Goal: Use online tool/utility: Utilize a website feature to perform a specific function

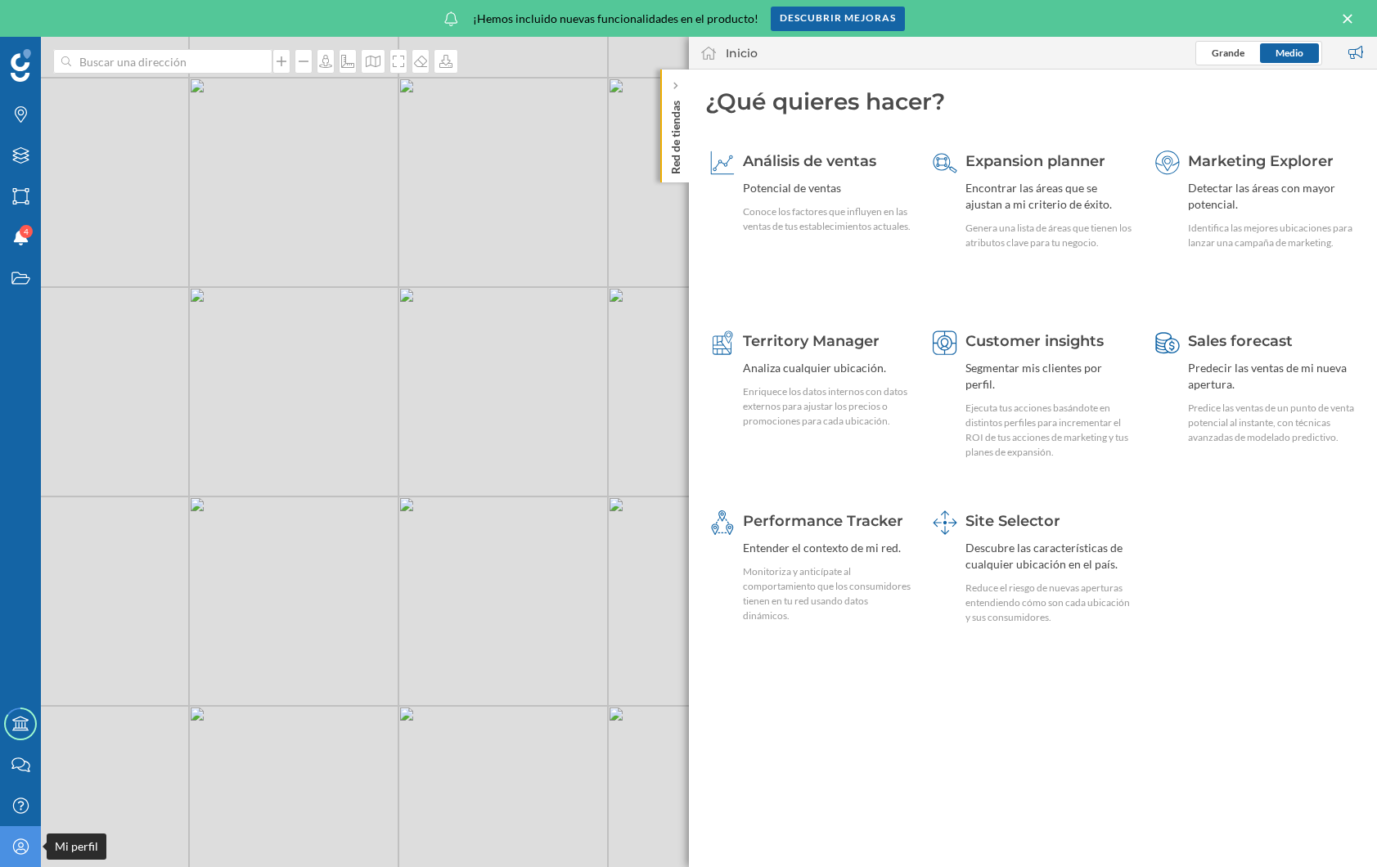
click at [20, 850] on icon "Mi perfil" at bounding box center [21, 847] width 20 height 16
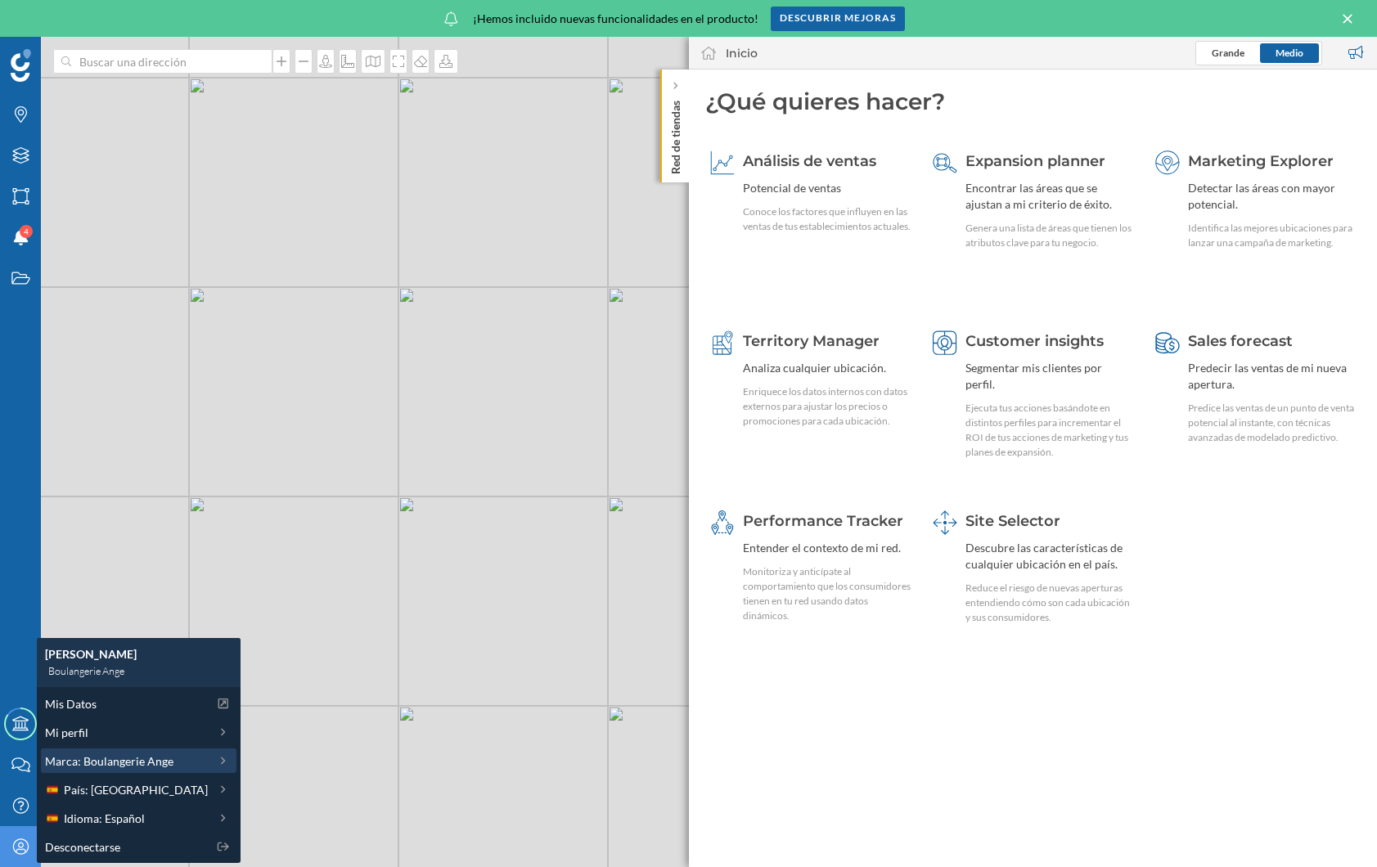
click at [137, 768] on span "Marca: Boulangerie Ange" at bounding box center [109, 761] width 128 height 17
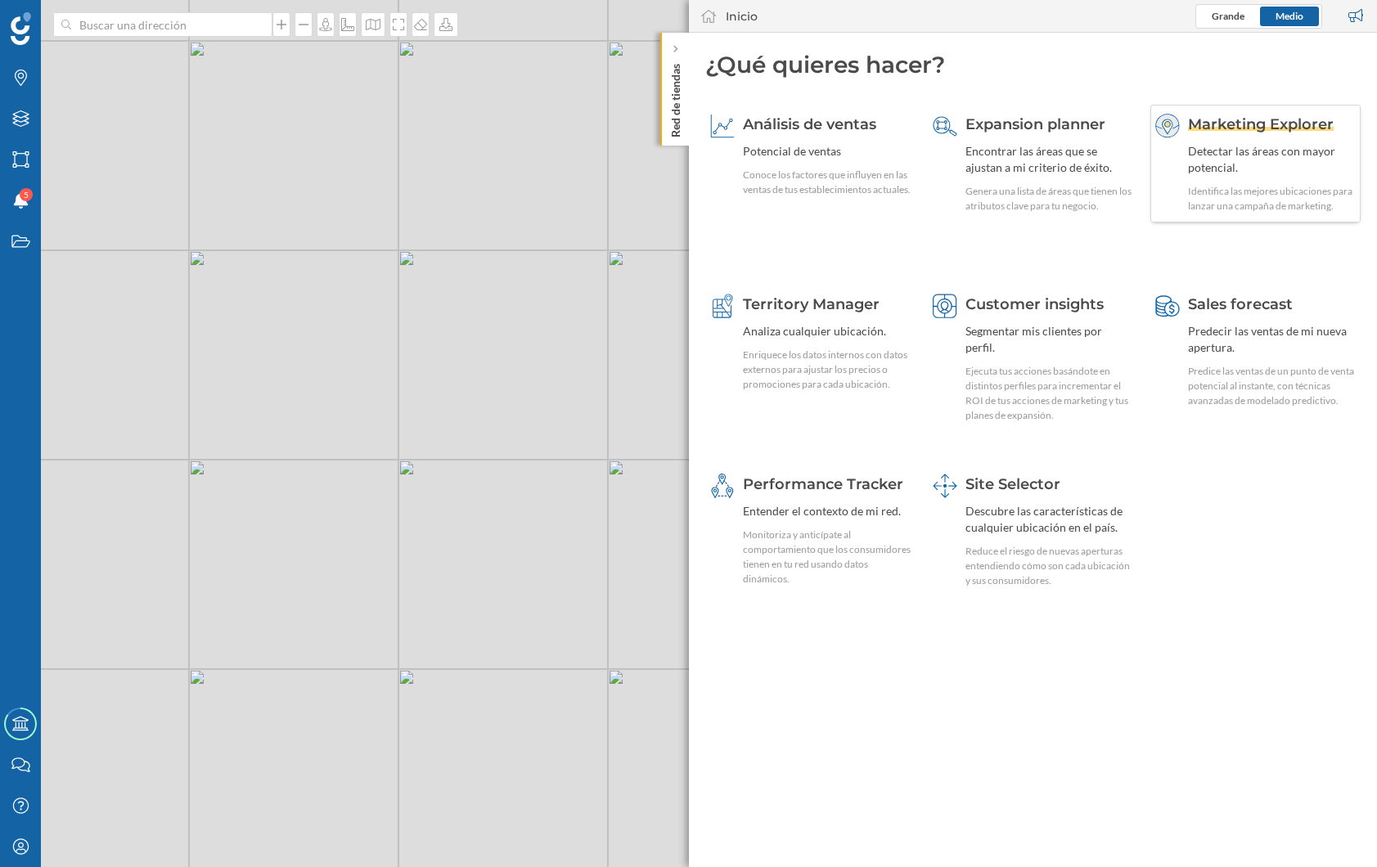
click at [1291, 157] on div "Detectar las áreas con mayor potencial." at bounding box center [1272, 159] width 168 height 33
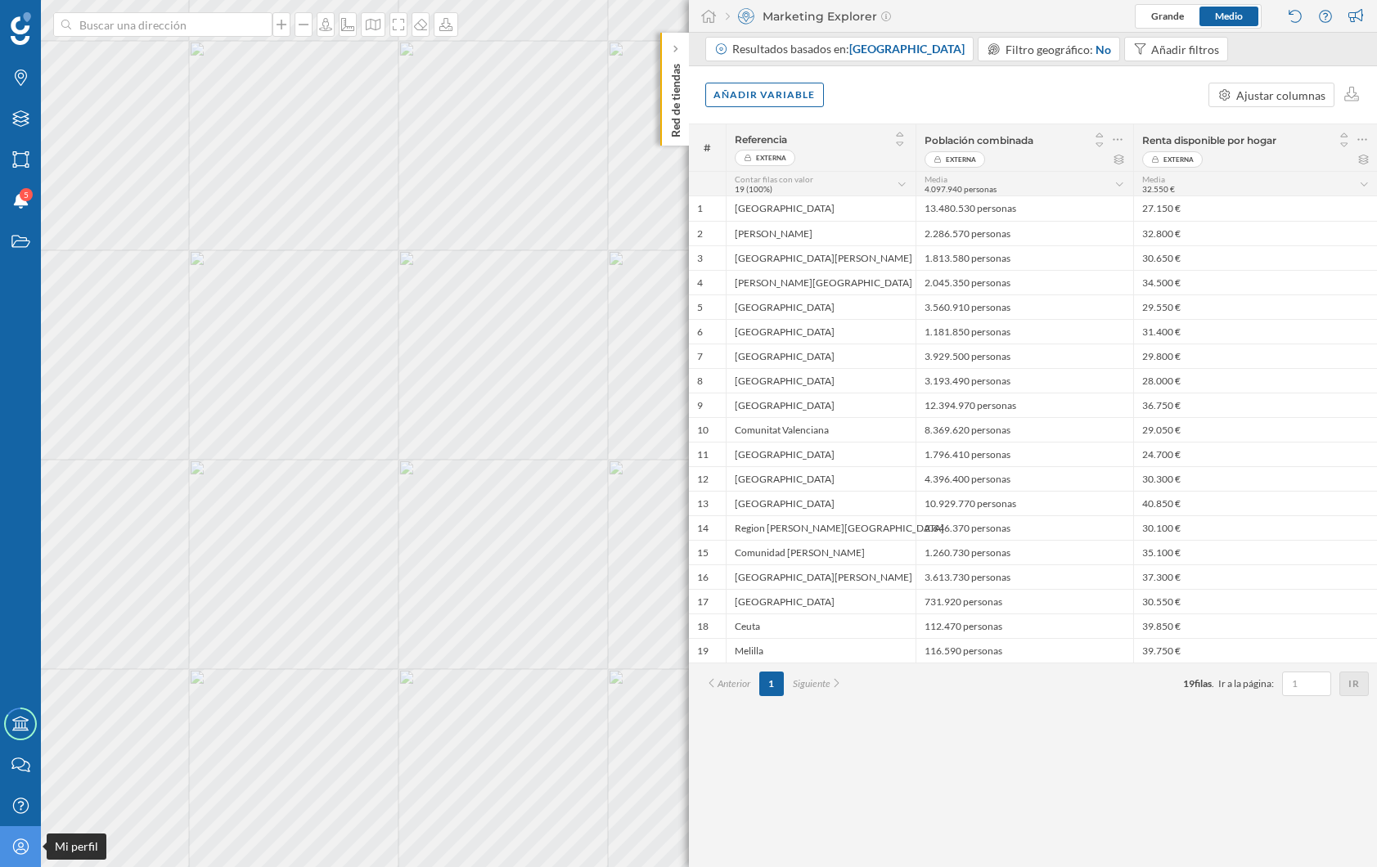
click at [20, 849] on icon "Mi perfil" at bounding box center [21, 847] width 20 height 16
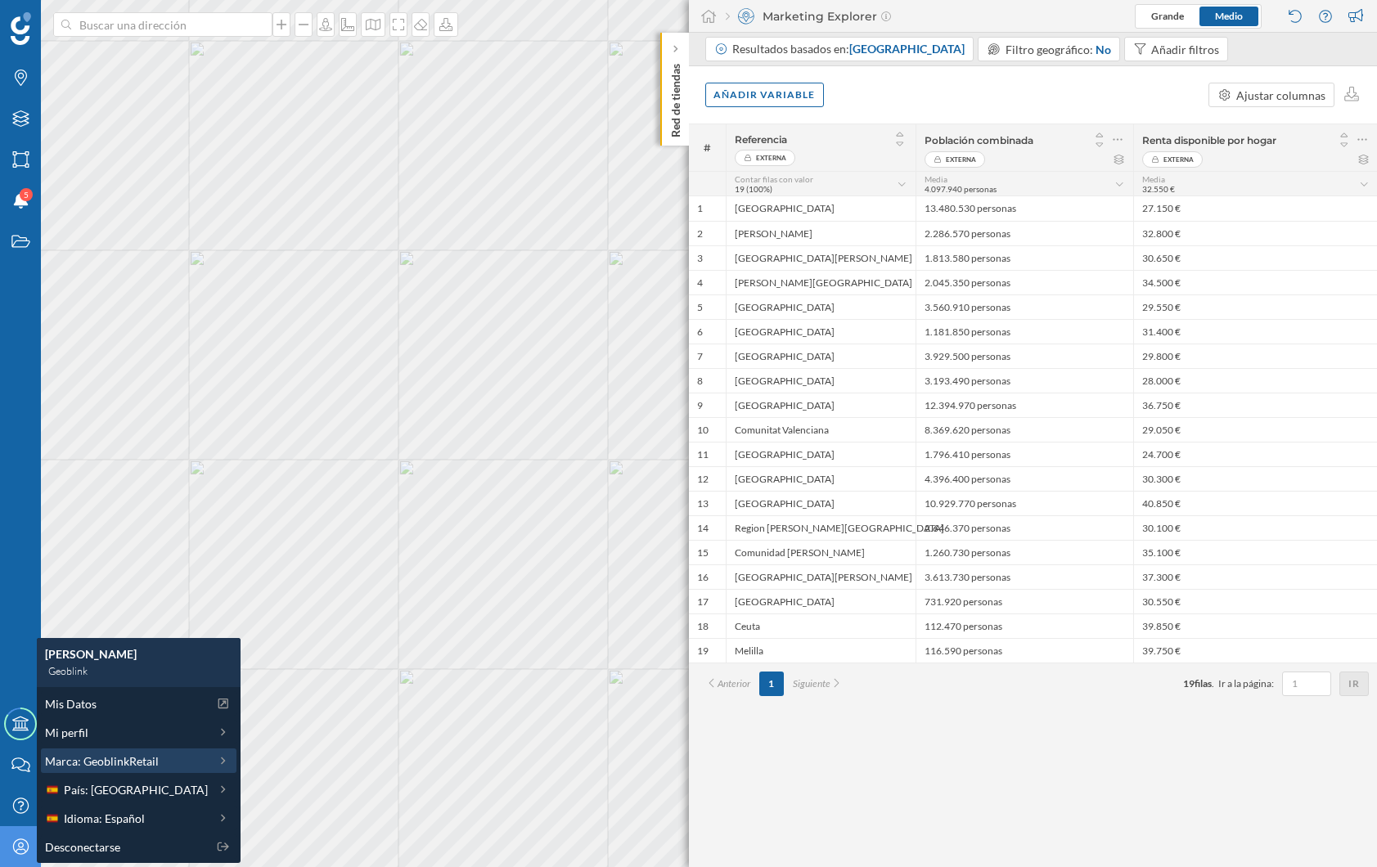
click at [123, 757] on span "Marca: GeoblinkRetail" at bounding box center [102, 761] width 114 height 17
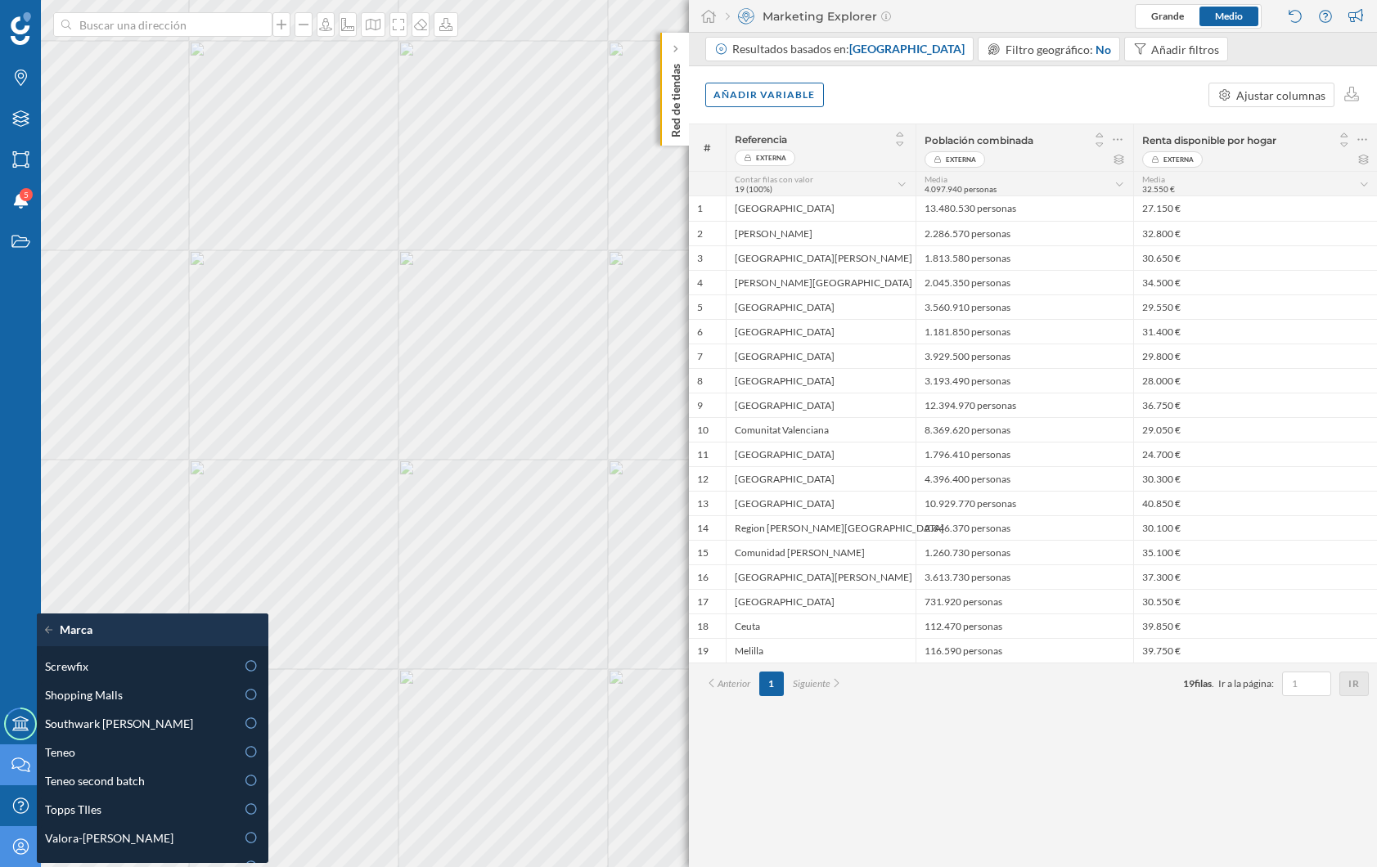
scroll to position [945, 0]
click at [12, 842] on icon "Mi perfil" at bounding box center [21, 847] width 20 height 16
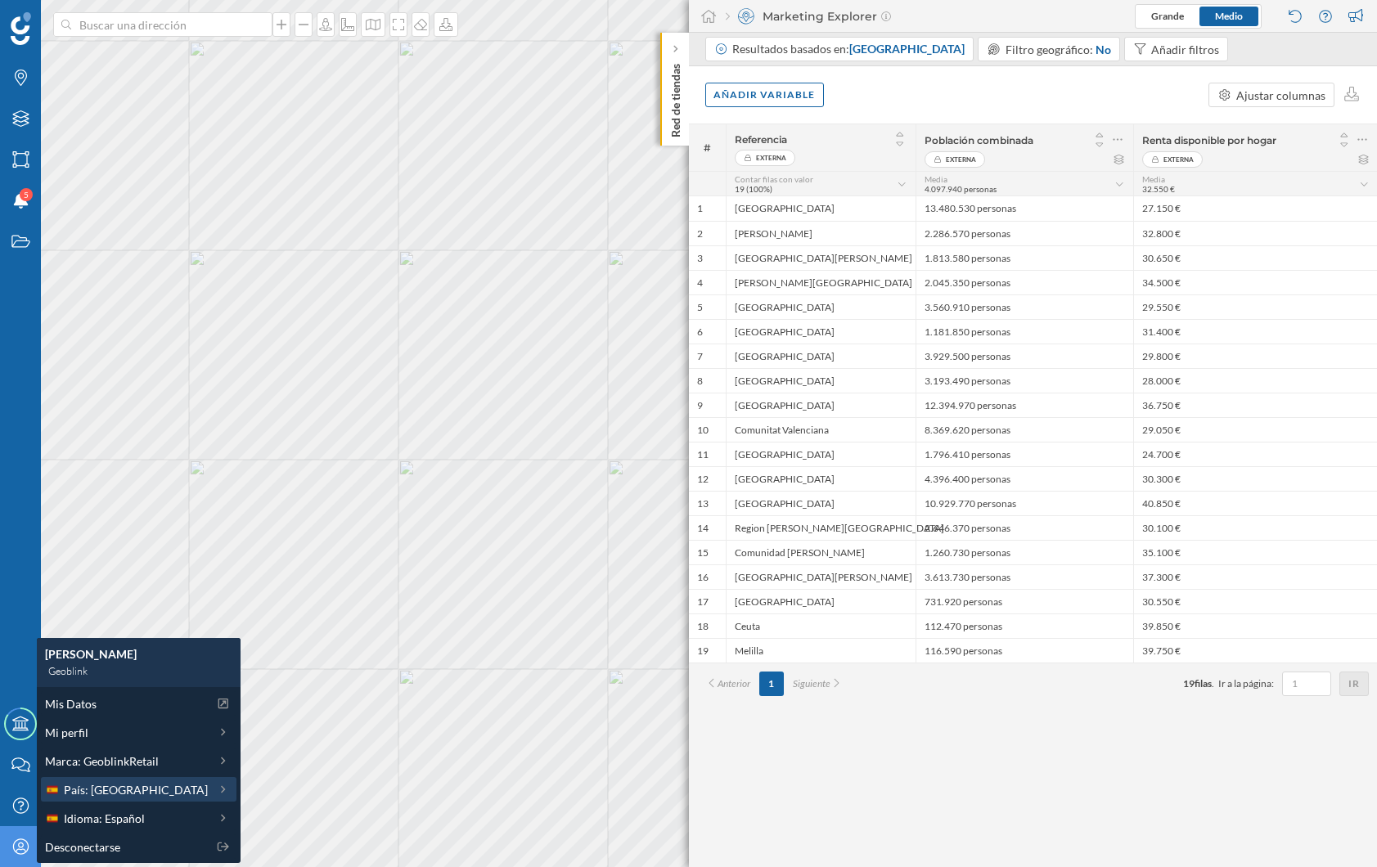
click at [126, 797] on div "País: [GEOGRAPHIC_DATA]" at bounding box center [126, 790] width 163 height 17
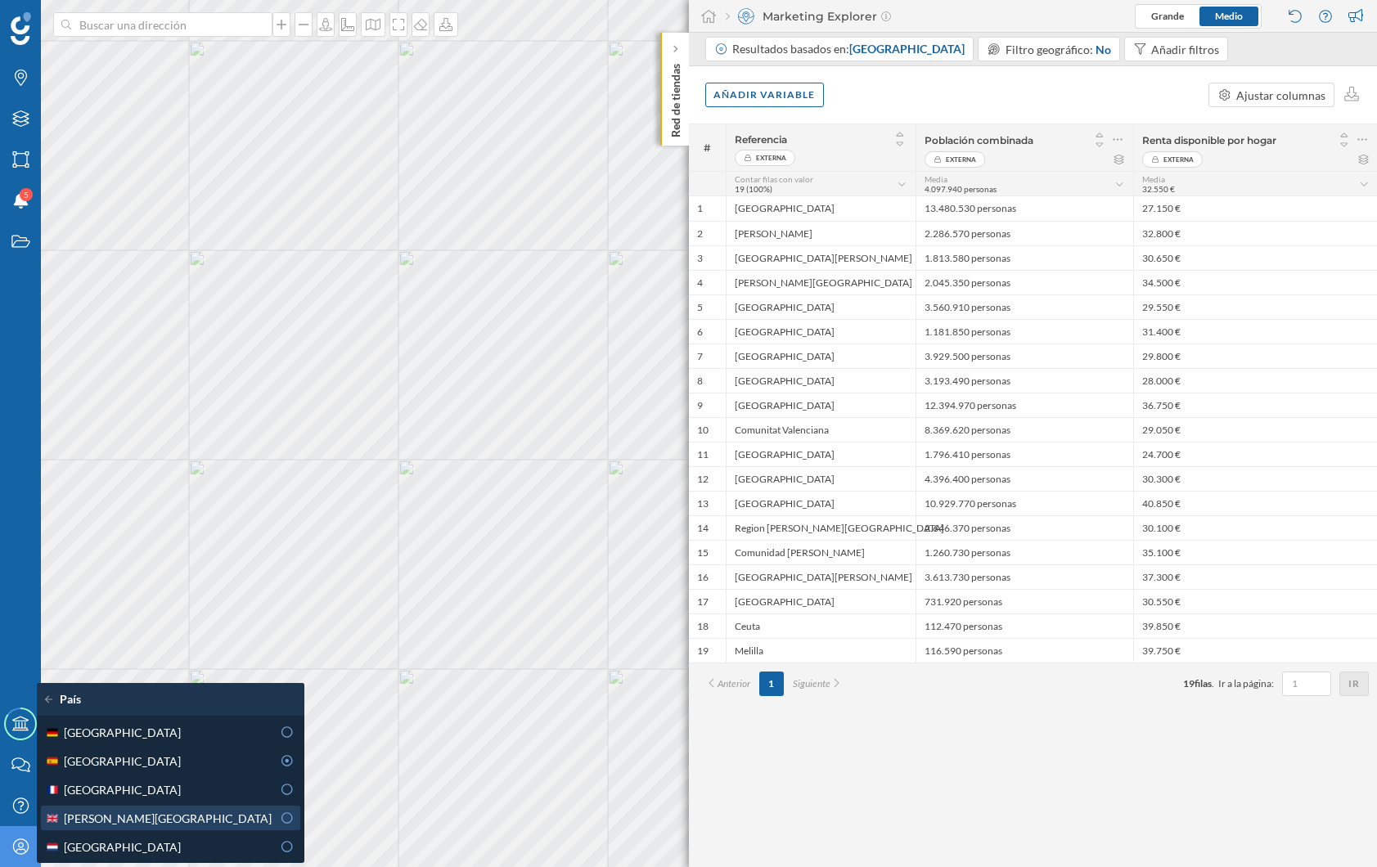
click at [101, 817] on span "[PERSON_NAME][GEOGRAPHIC_DATA]" at bounding box center [168, 818] width 208 height 17
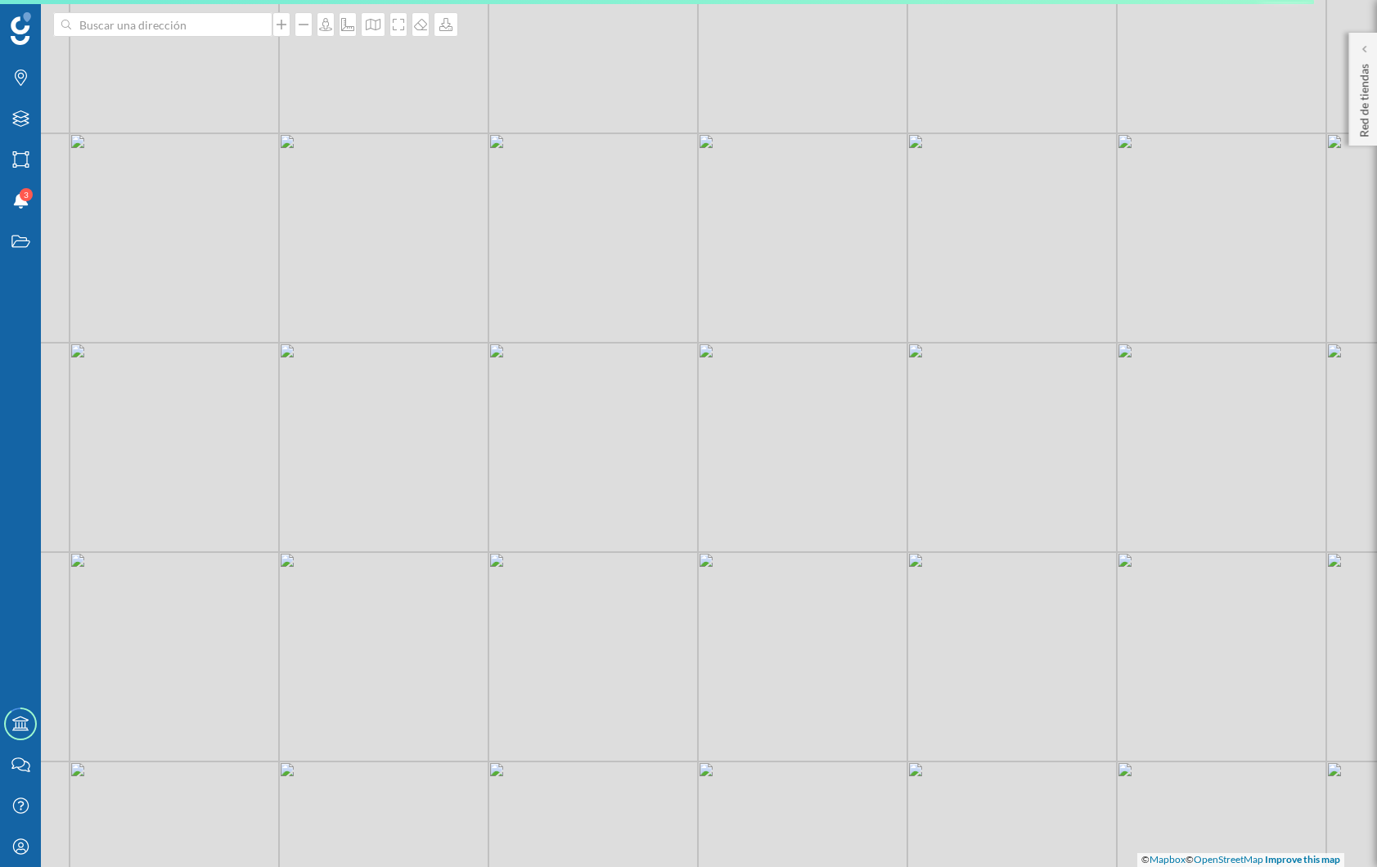
drag, startPoint x: 748, startPoint y: 444, endPoint x: 362, endPoint y: 557, distance: 402.7
click at [379, 563] on div "© Mapbox © OpenStreetMap Improve this map" at bounding box center [688, 433] width 1377 height 867
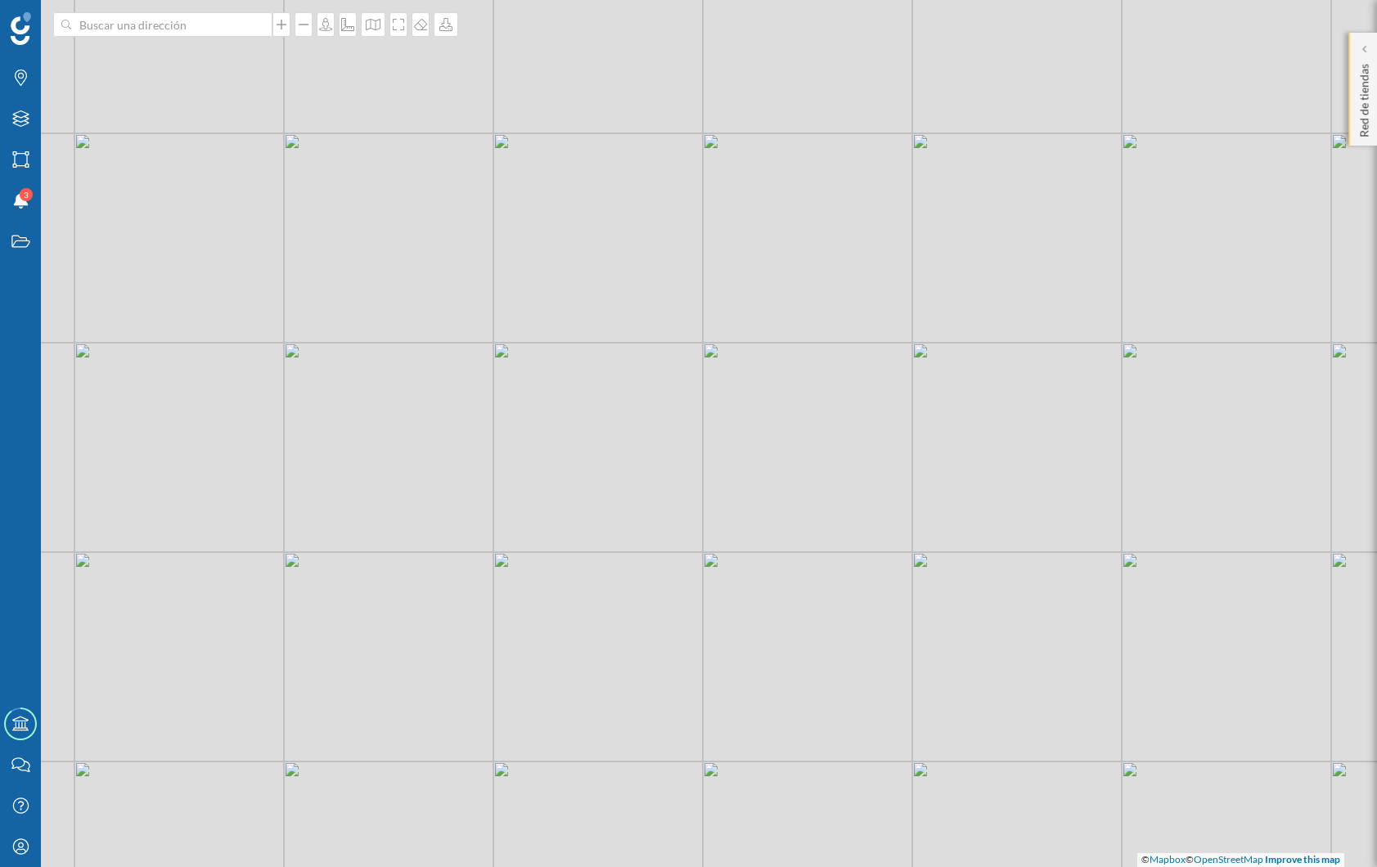
click at [1357, 131] on p "Red de tiendas" at bounding box center [1364, 97] width 16 height 80
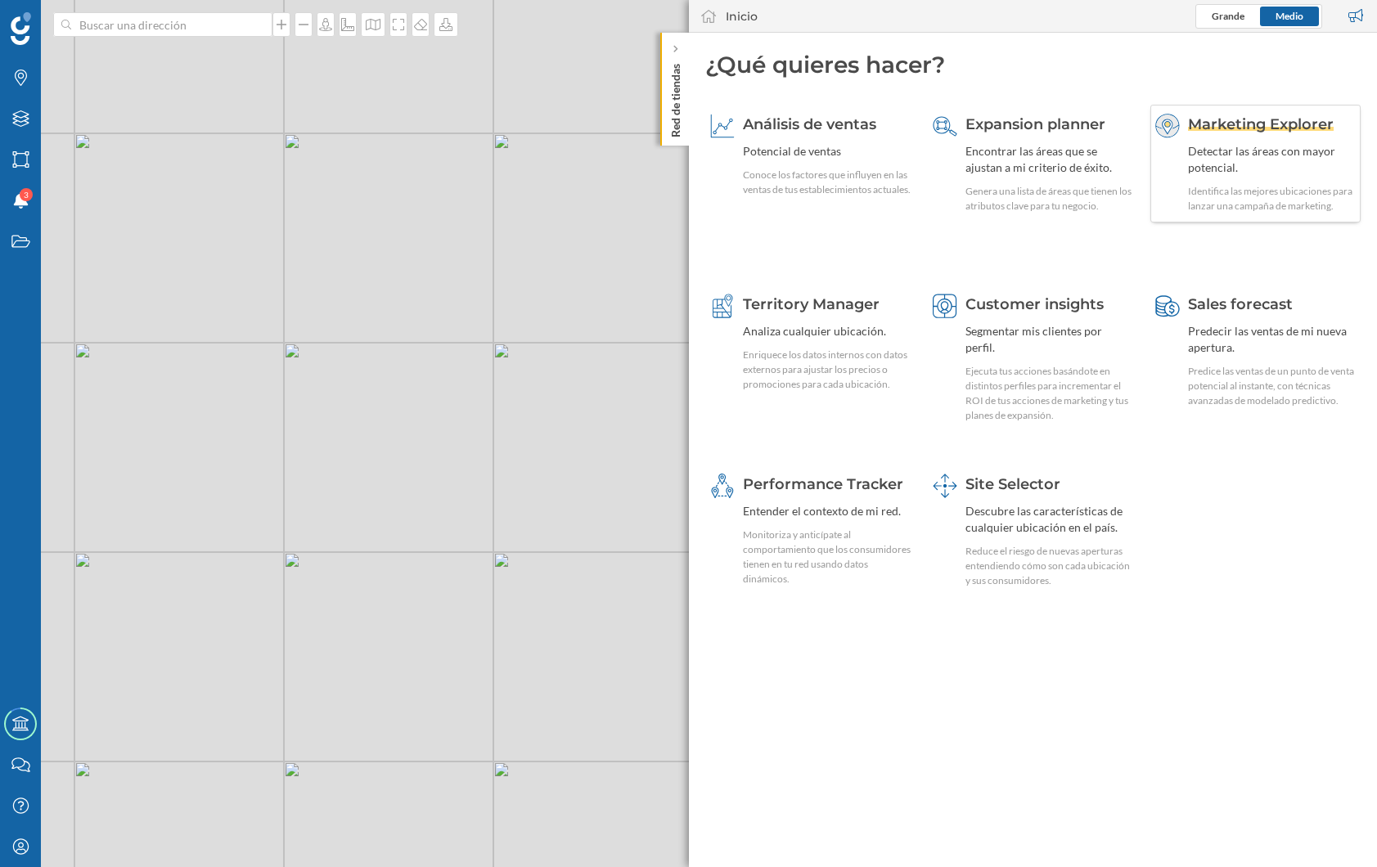
click at [1241, 154] on div "Detectar las áreas con mayor potencial." at bounding box center [1272, 159] width 168 height 33
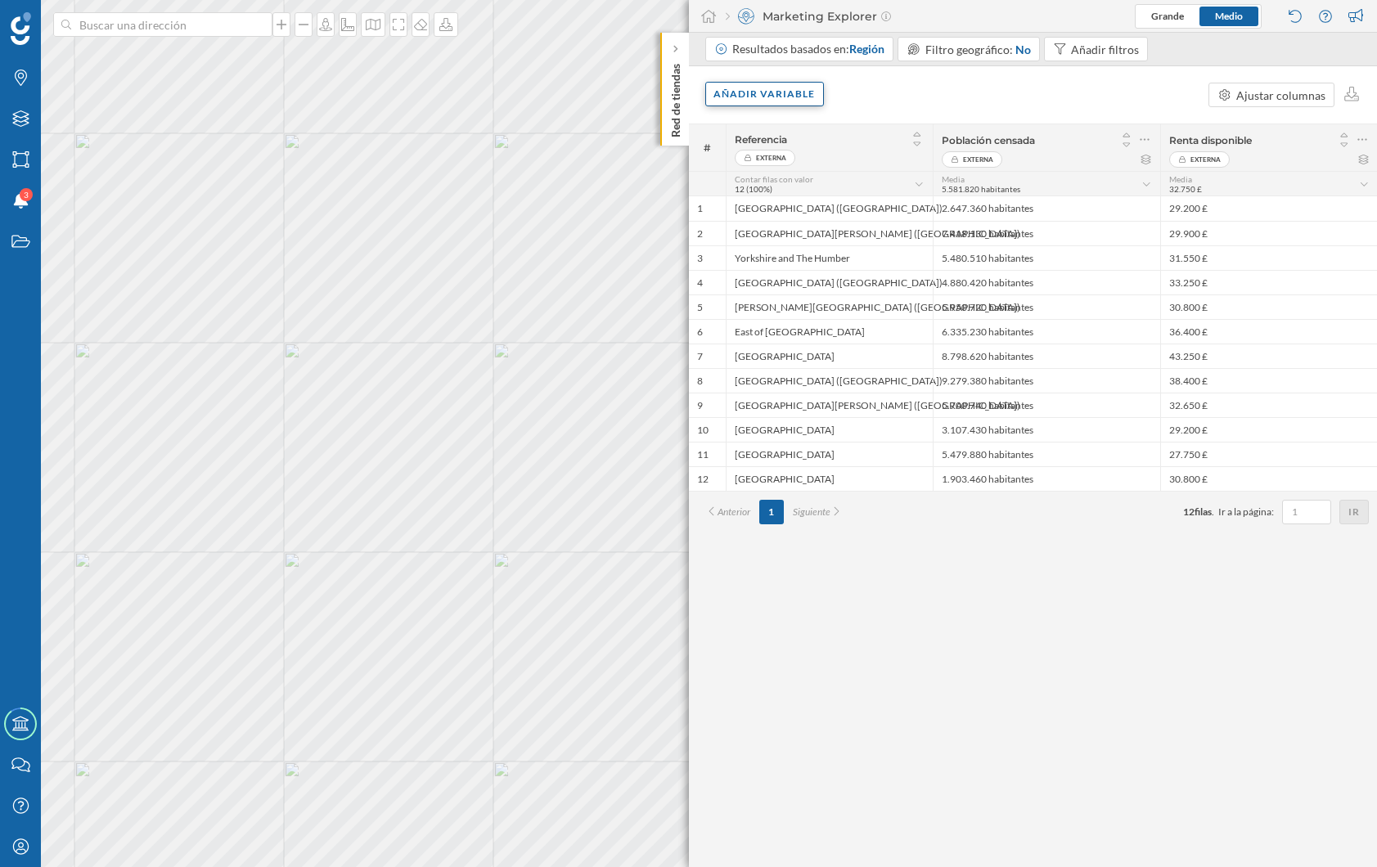
click at [773, 98] on div "Añadir variable" at bounding box center [764, 94] width 119 height 25
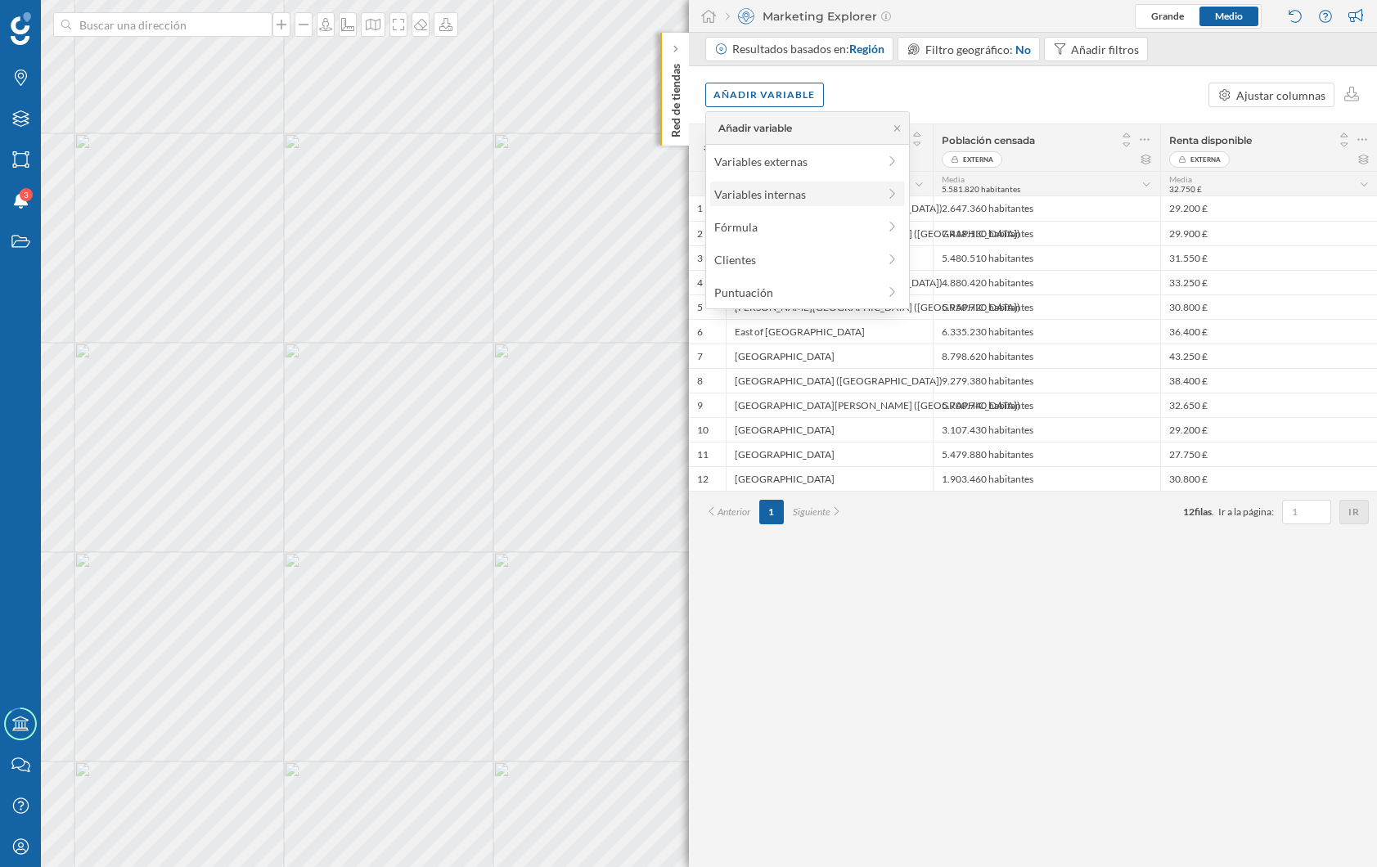
click at [773, 200] on div "Variables internas" at bounding box center [795, 194] width 163 height 17
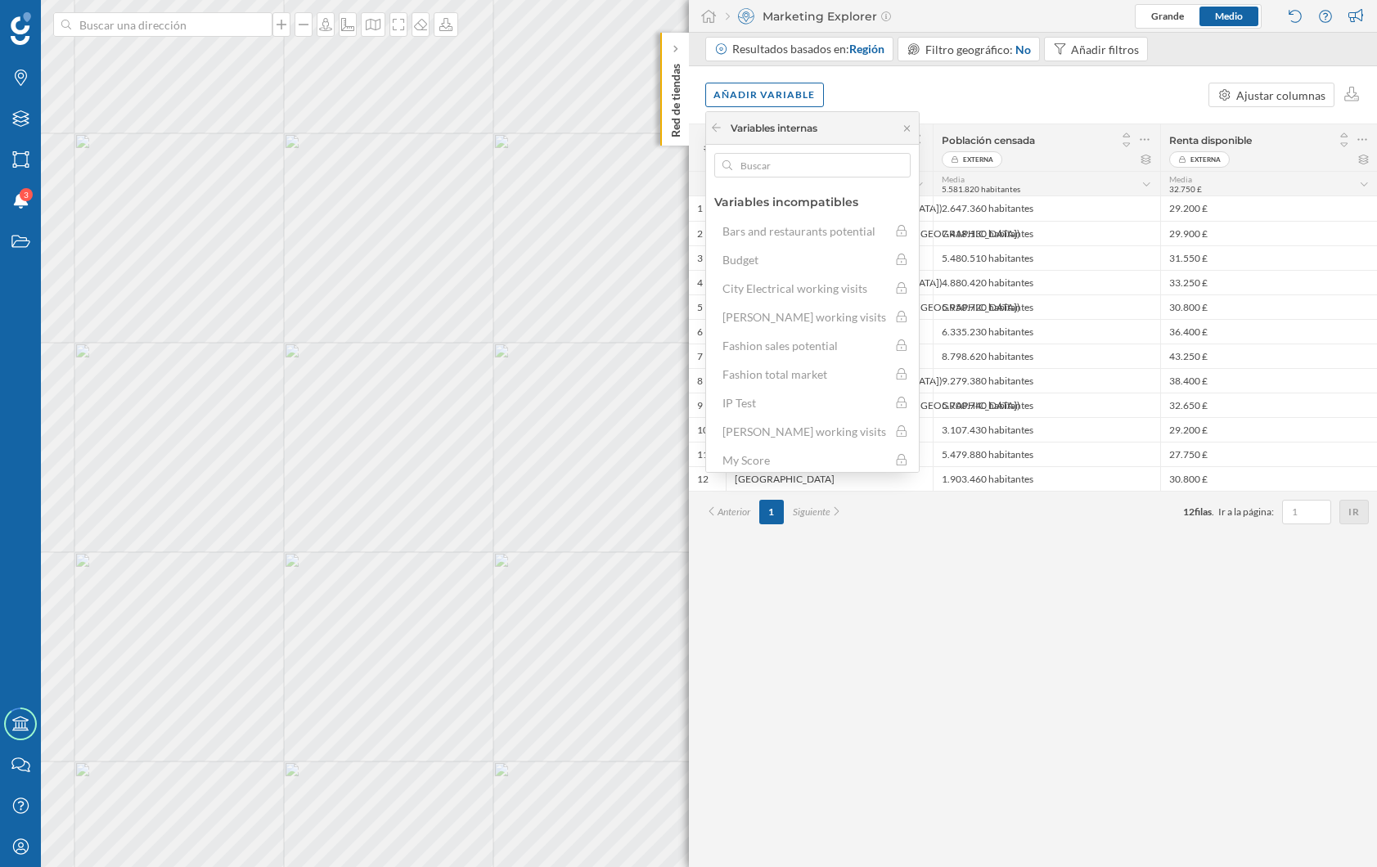
drag, startPoint x: 985, startPoint y: 89, endPoint x: 1065, endPoint y: 110, distance: 82.0
click at [985, 89] on div "Añadir variable Ajustar columnas" at bounding box center [1033, 94] width 689 height 57
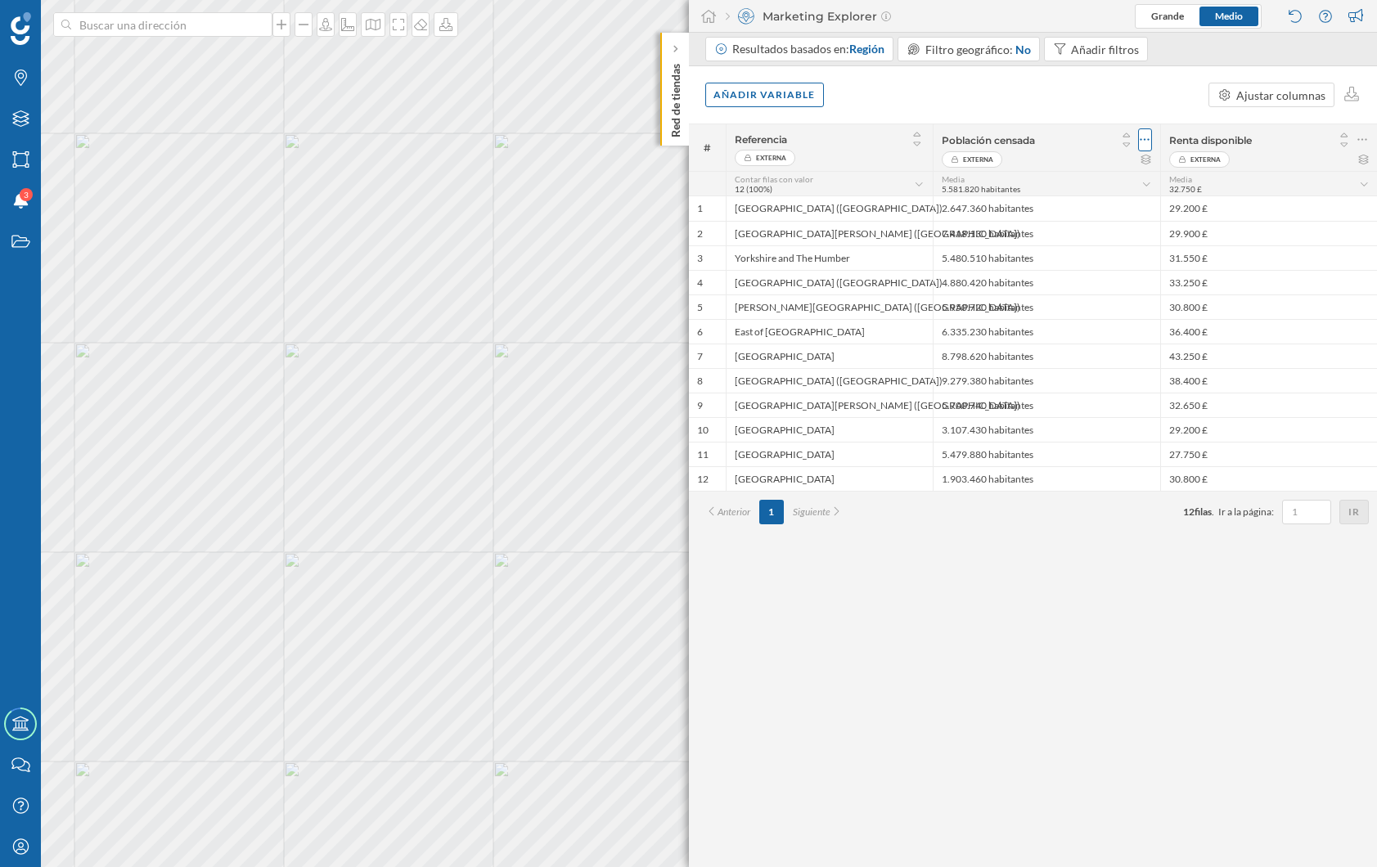
click at [1151, 139] on div at bounding box center [1145, 139] width 14 height 23
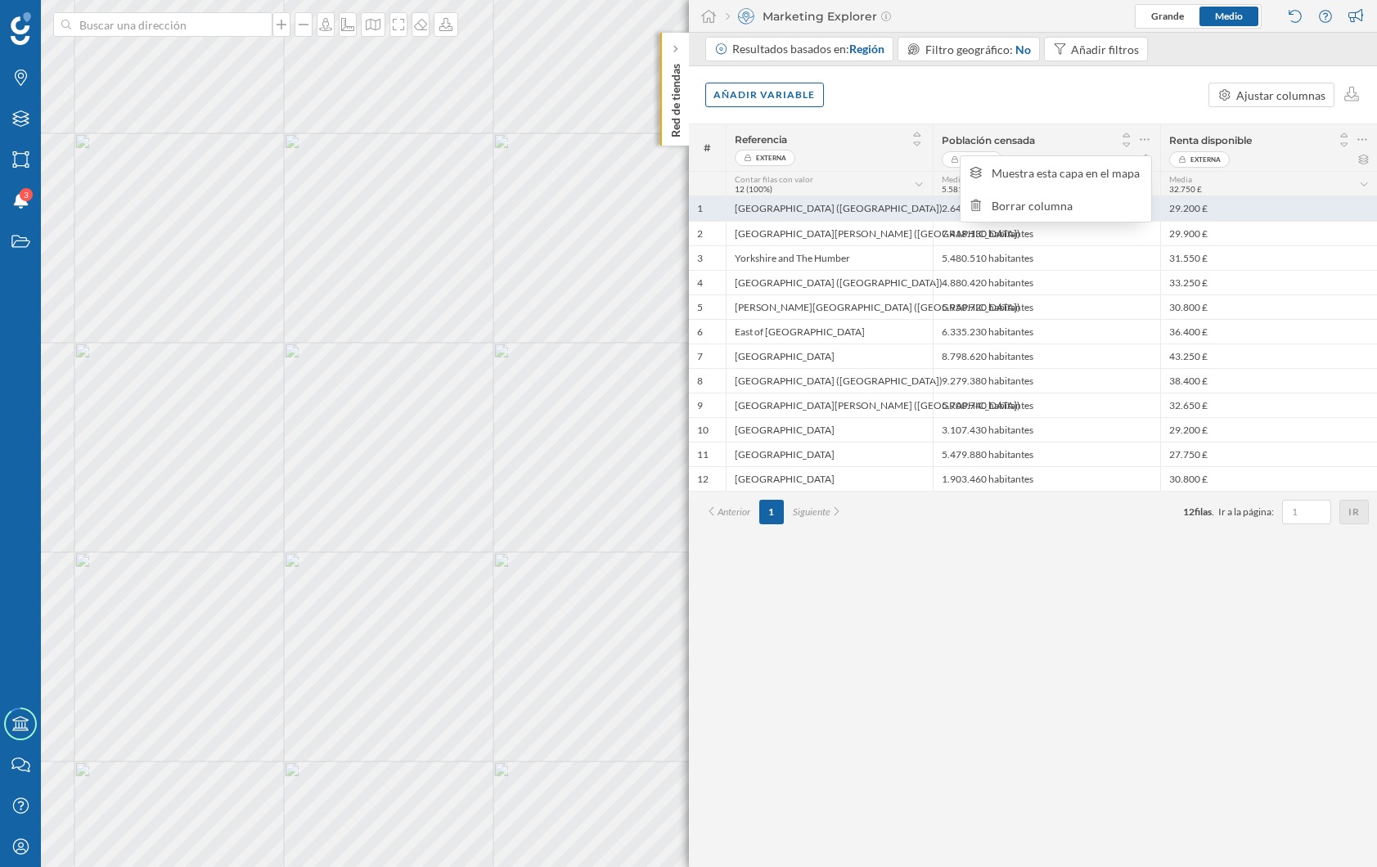
click at [1040, 205] on div "Borrar columna" at bounding box center [1067, 205] width 151 height 17
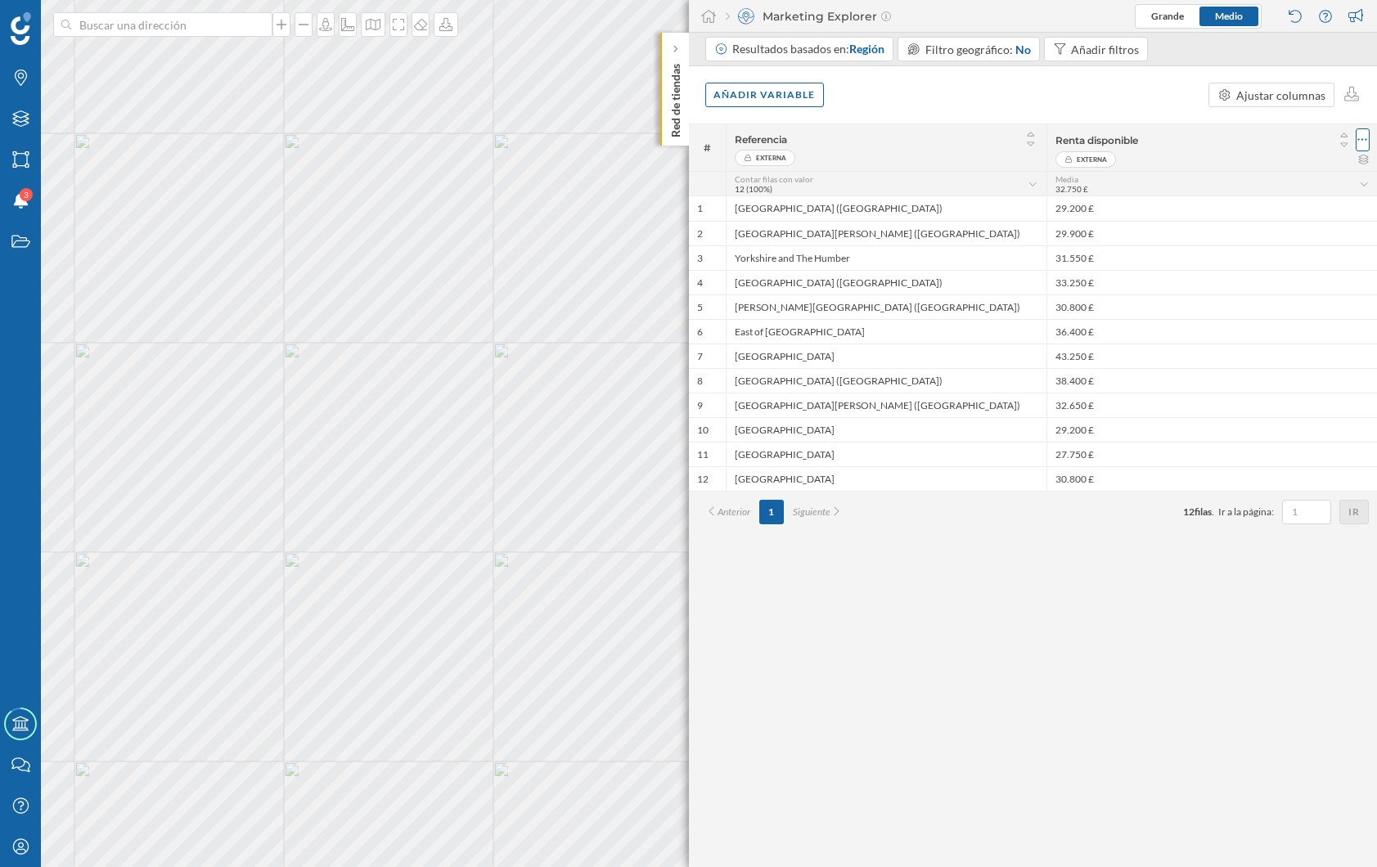
click at [1360, 142] on icon at bounding box center [1363, 140] width 11 height 16
drag, startPoint x: 1210, startPoint y: 207, endPoint x: 976, endPoint y: 116, distance: 251.8
click at [1210, 207] on div "Borrar columna" at bounding box center [1285, 205] width 151 height 17
click at [858, 43] on span "Región" at bounding box center [866, 49] width 35 height 14
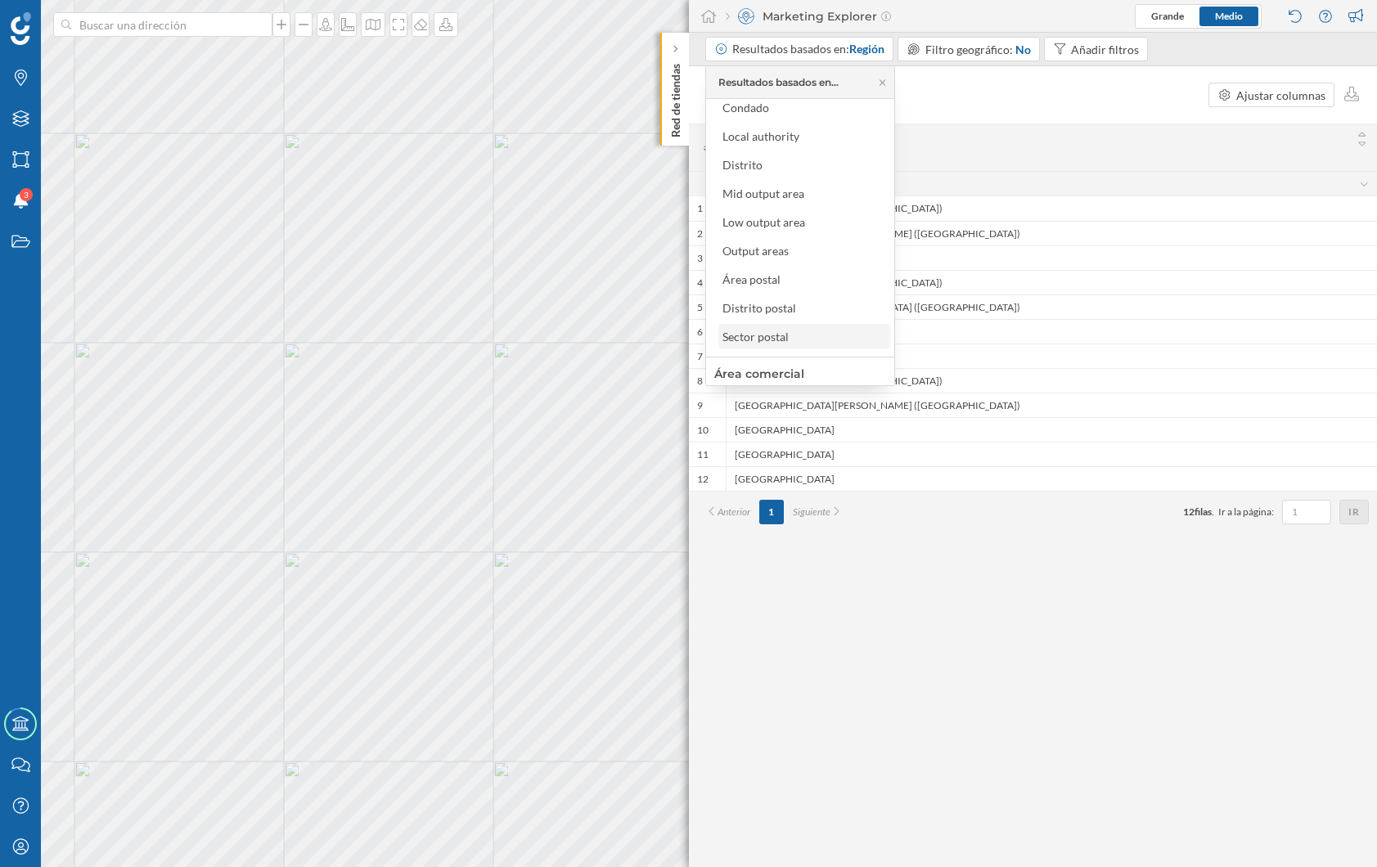
scroll to position [134, 0]
click at [791, 337] on div "Sector postal" at bounding box center [760, 334] width 74 height 17
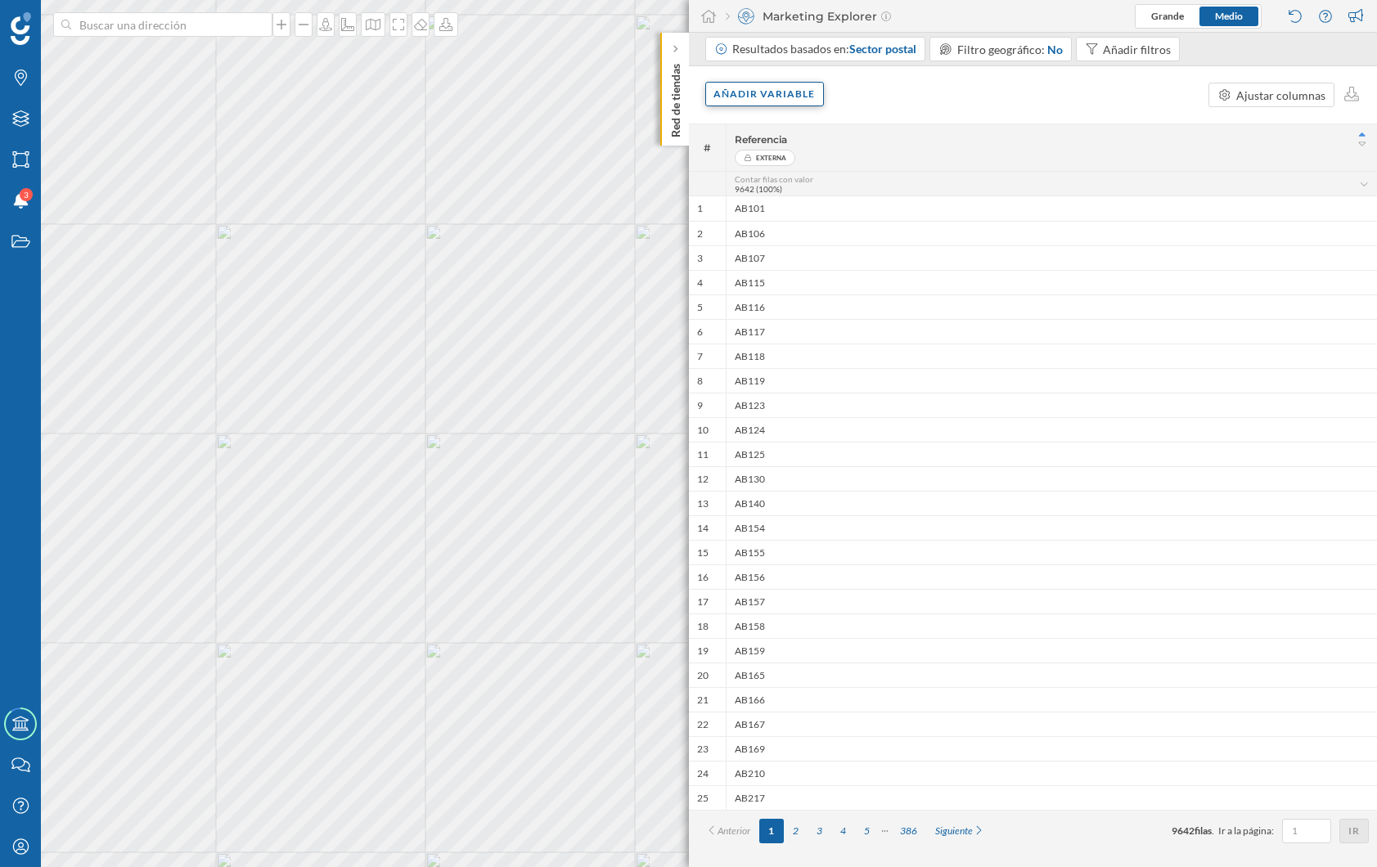
click at [759, 91] on div "Añadir variable" at bounding box center [764, 94] width 119 height 25
click at [783, 169] on div "Variables externas" at bounding box center [795, 161] width 163 height 17
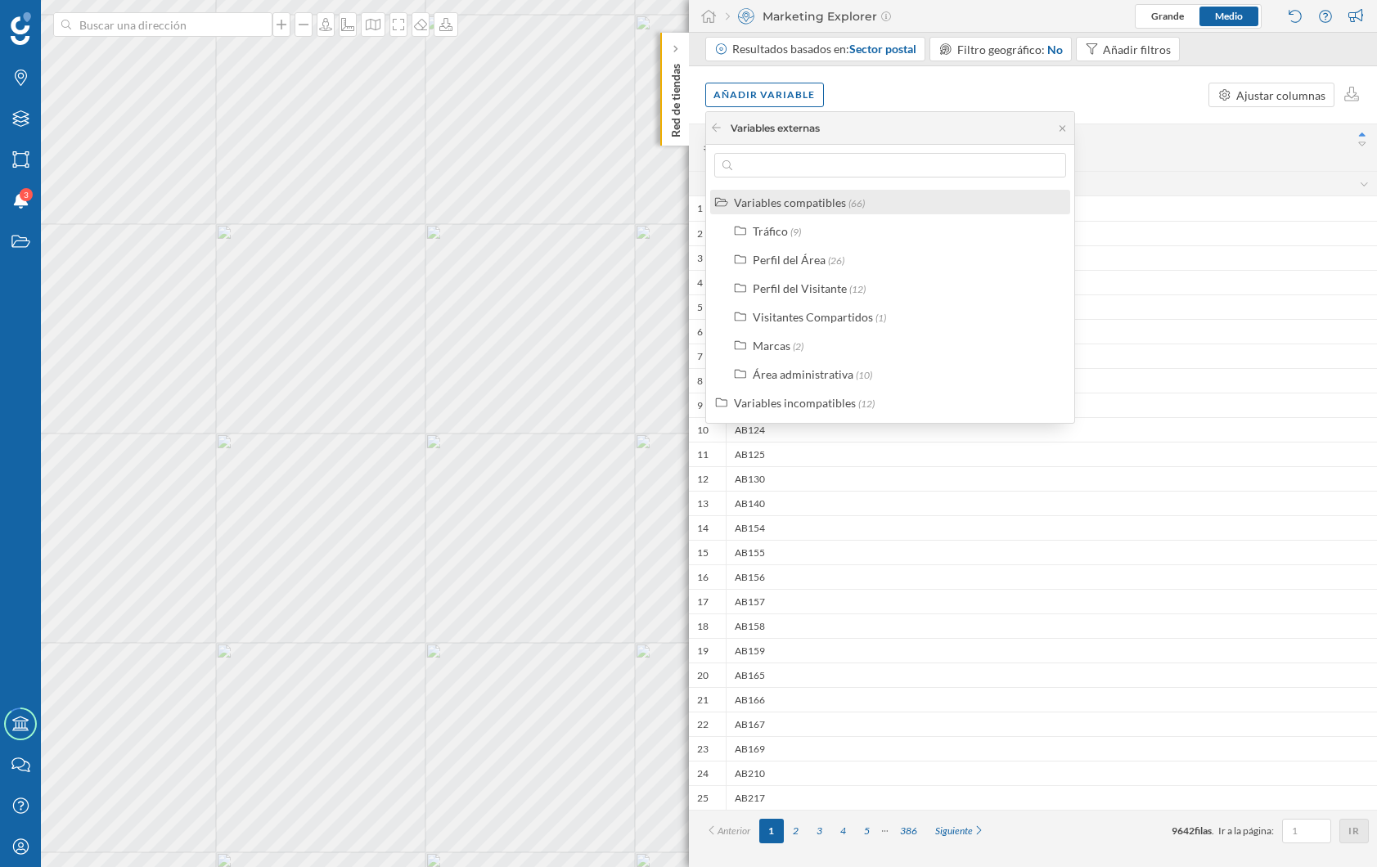
click at [785, 211] on div "Variables compatibles (66)" at bounding box center [890, 202] width 360 height 25
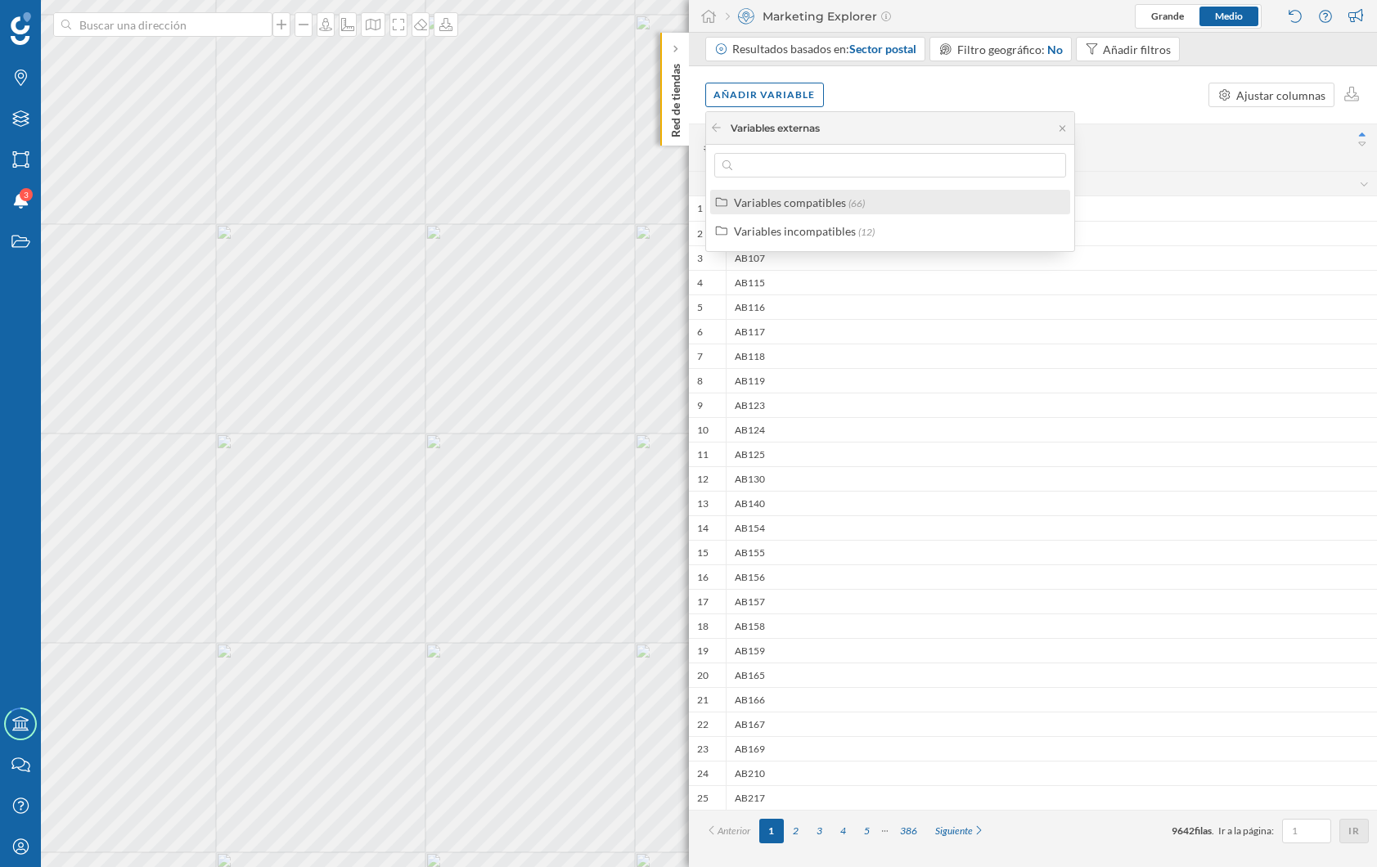
click at [794, 206] on div "Variables compatibles" at bounding box center [790, 203] width 112 height 14
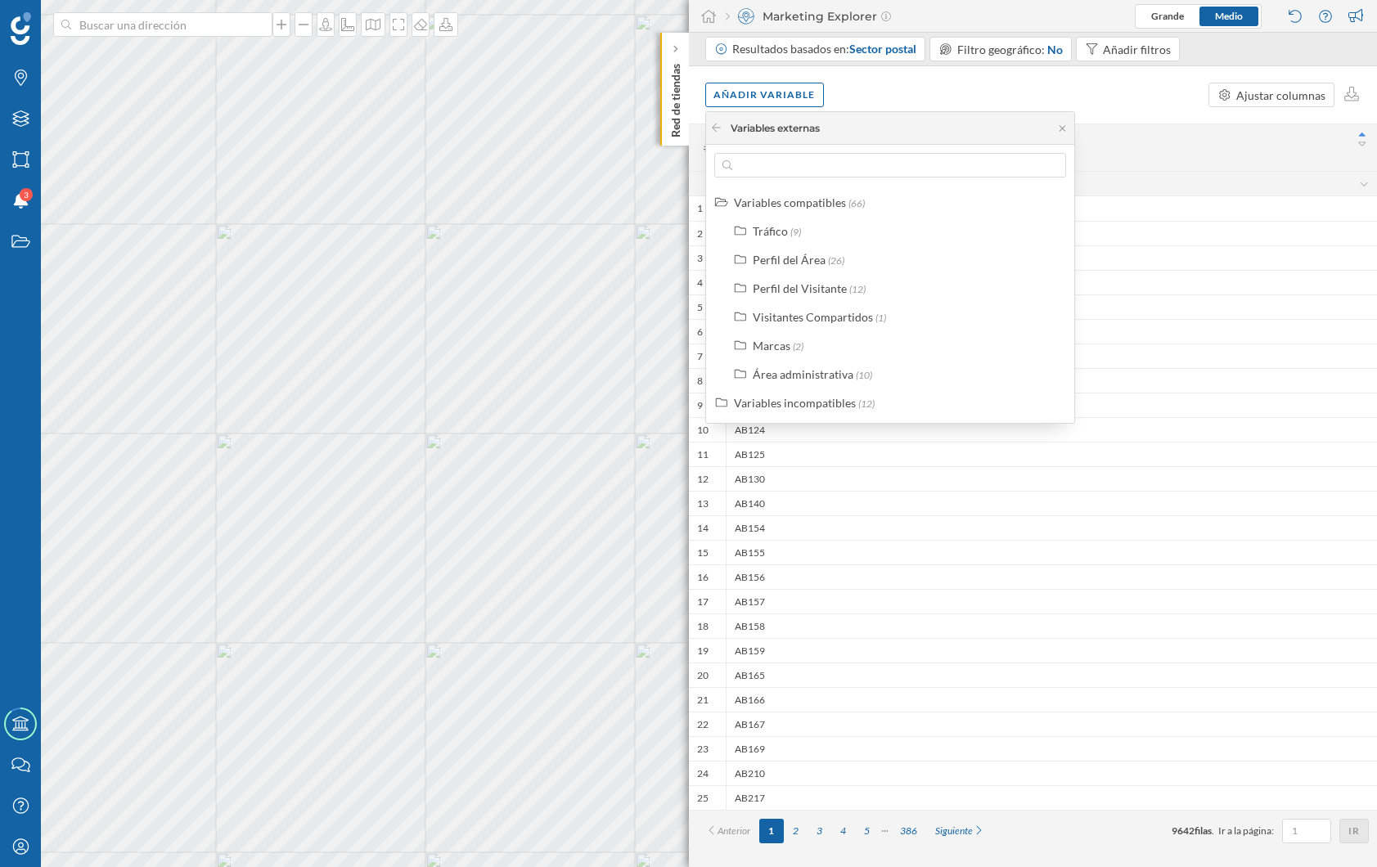
click at [1108, 92] on div "Añadir variable Ajustar columnas" at bounding box center [1033, 94] width 689 height 57
